Goal: Task Accomplishment & Management: Use online tool/utility

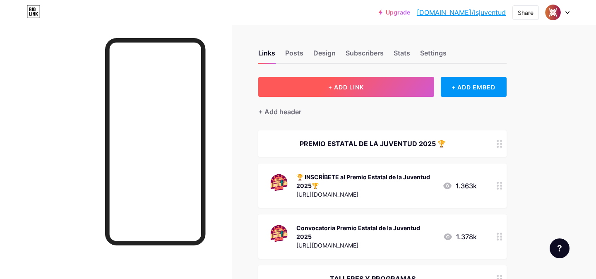
click at [337, 90] on span "+ ADD LINK" at bounding box center [346, 87] width 36 height 7
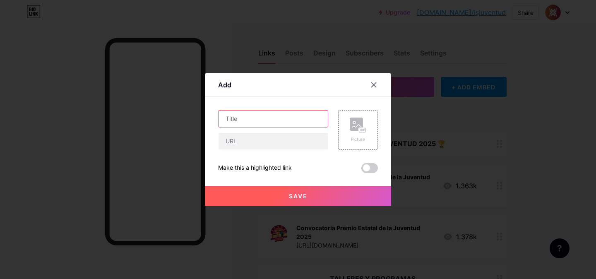
click at [307, 115] on input "text" at bounding box center [272, 118] width 109 height 17
type input "Las finanzas personales ¿son para todos?"
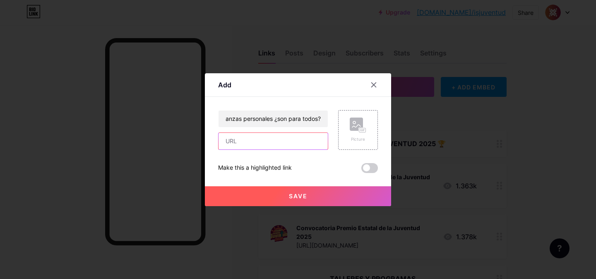
click at [251, 140] on input "text" at bounding box center [272, 141] width 109 height 17
paste input "[URL][DOMAIN_NAME]"
type input "[URL][DOMAIN_NAME]"
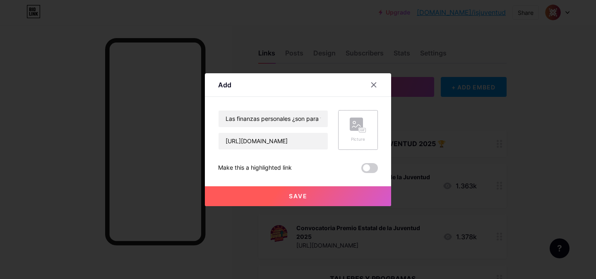
click at [359, 130] on rect at bounding box center [362, 130] width 7 height 4
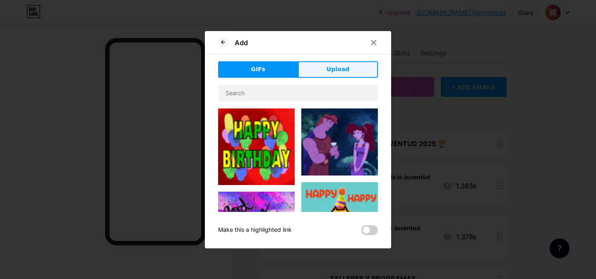
click at [343, 68] on span "Upload" at bounding box center [337, 69] width 23 height 9
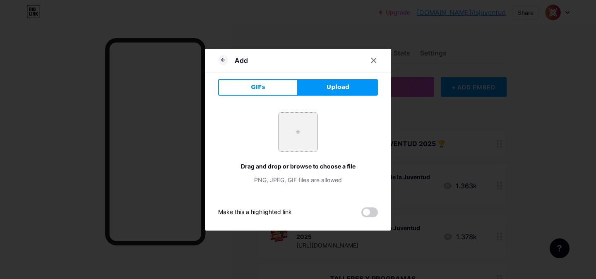
click at [309, 119] on input "file" at bounding box center [297, 132] width 39 height 39
type input "C:\fakepath\taller de finanzas.jpeg"
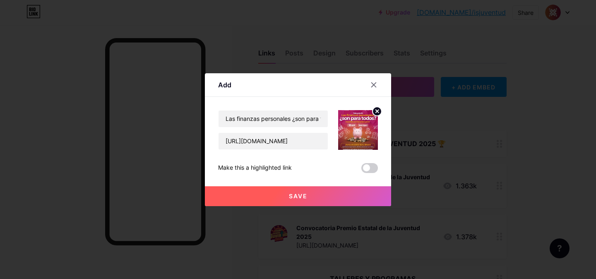
click at [370, 170] on span at bounding box center [369, 168] width 17 height 10
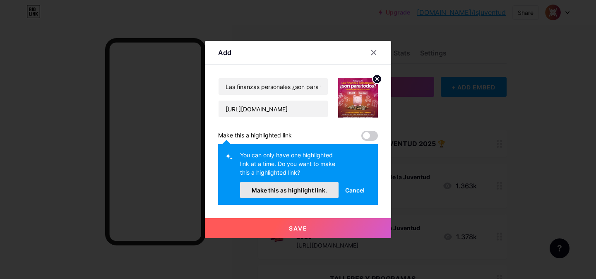
click at [330, 190] on button "Make this as highlight link." at bounding box center [289, 190] width 98 height 17
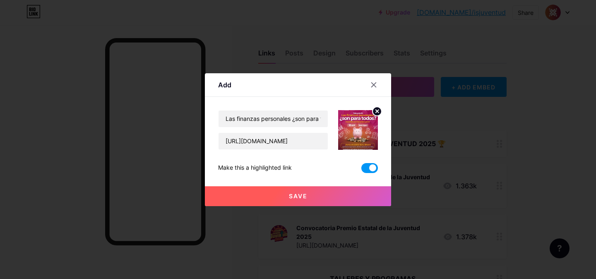
click at [331, 196] on button "Save" at bounding box center [298, 196] width 186 height 20
